Goal: Find specific page/section: Find specific page/section

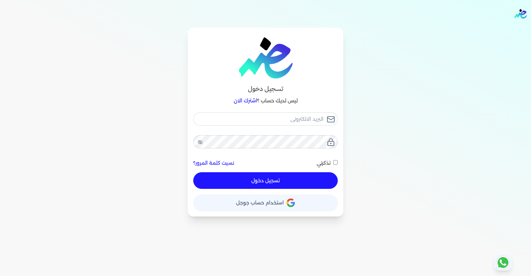
click at [236, 203] on button "حساب استخدام حساب جوجل" at bounding box center [265, 202] width 144 height 17
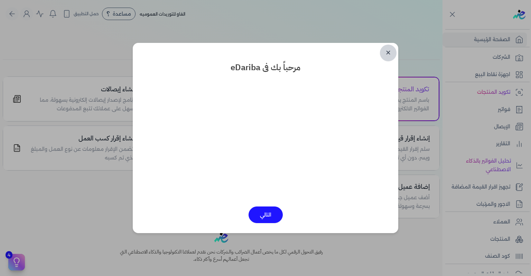
click at [390, 52] on link "✕" at bounding box center [388, 53] width 17 height 17
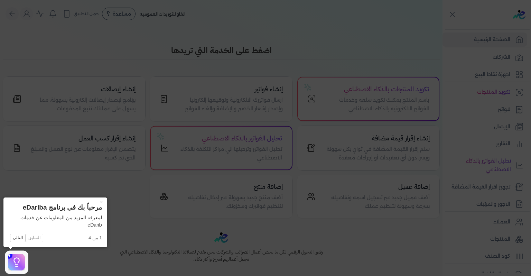
click at [386, 50] on icon at bounding box center [265, 138] width 531 height 276
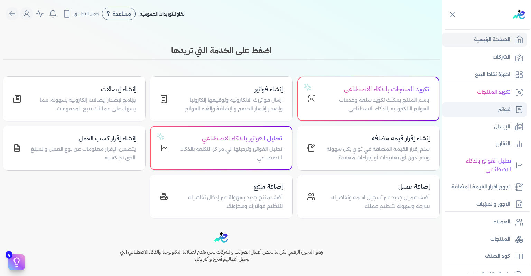
click at [482, 107] on link "فواتير" at bounding box center [484, 109] width 84 height 15
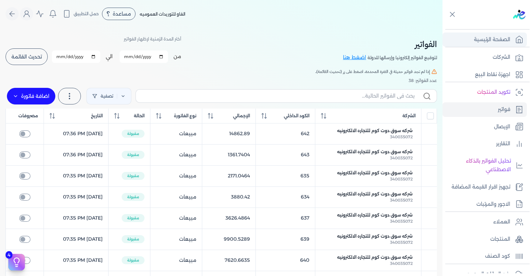
click at [497, 40] on p "الصفحة الرئيسية" at bounding box center [492, 39] width 36 height 9
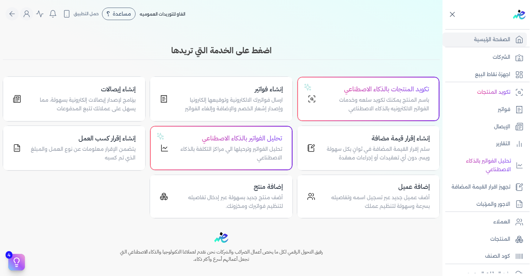
click at [451, 13] on icon at bounding box center [452, 14] width 9 height 9
